Goal: Information Seeking & Learning: Learn about a topic

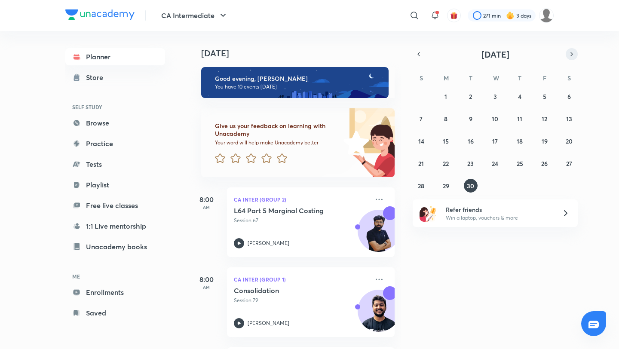
click at [572, 52] on icon "button" at bounding box center [571, 54] width 7 height 8
click at [496, 94] on abbr "1" at bounding box center [495, 96] width 3 height 8
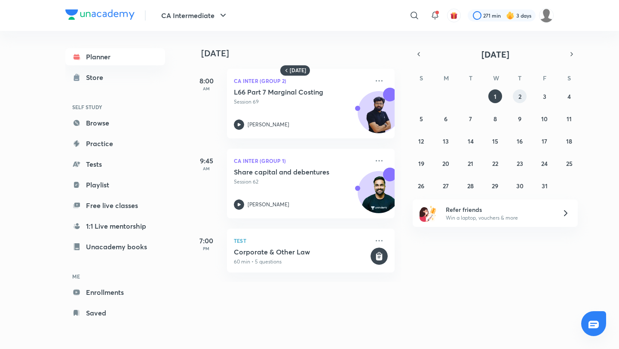
click at [518, 98] on abbr "2" at bounding box center [519, 96] width 3 height 8
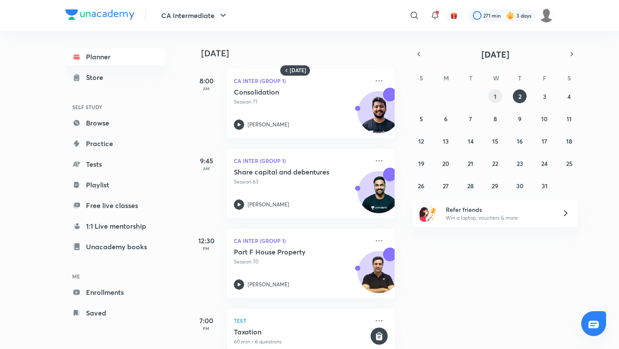
click at [493, 97] on button "1" at bounding box center [495, 96] width 14 height 14
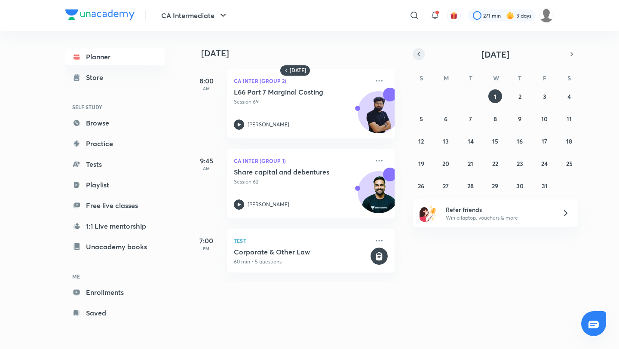
click at [417, 55] on icon "button" at bounding box center [418, 54] width 7 height 8
click at [468, 190] on button "30" at bounding box center [471, 186] width 14 height 14
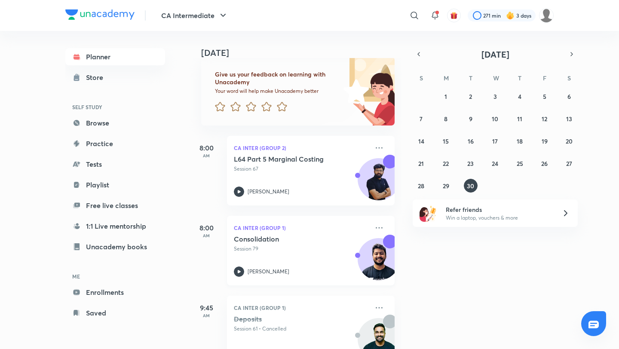
scroll to position [49, 0]
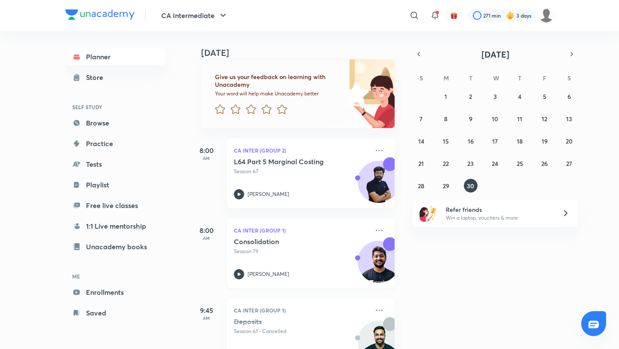
click at [296, 251] on p "Session 79" at bounding box center [301, 252] width 135 height 8
